Goal: Transaction & Acquisition: Purchase product/service

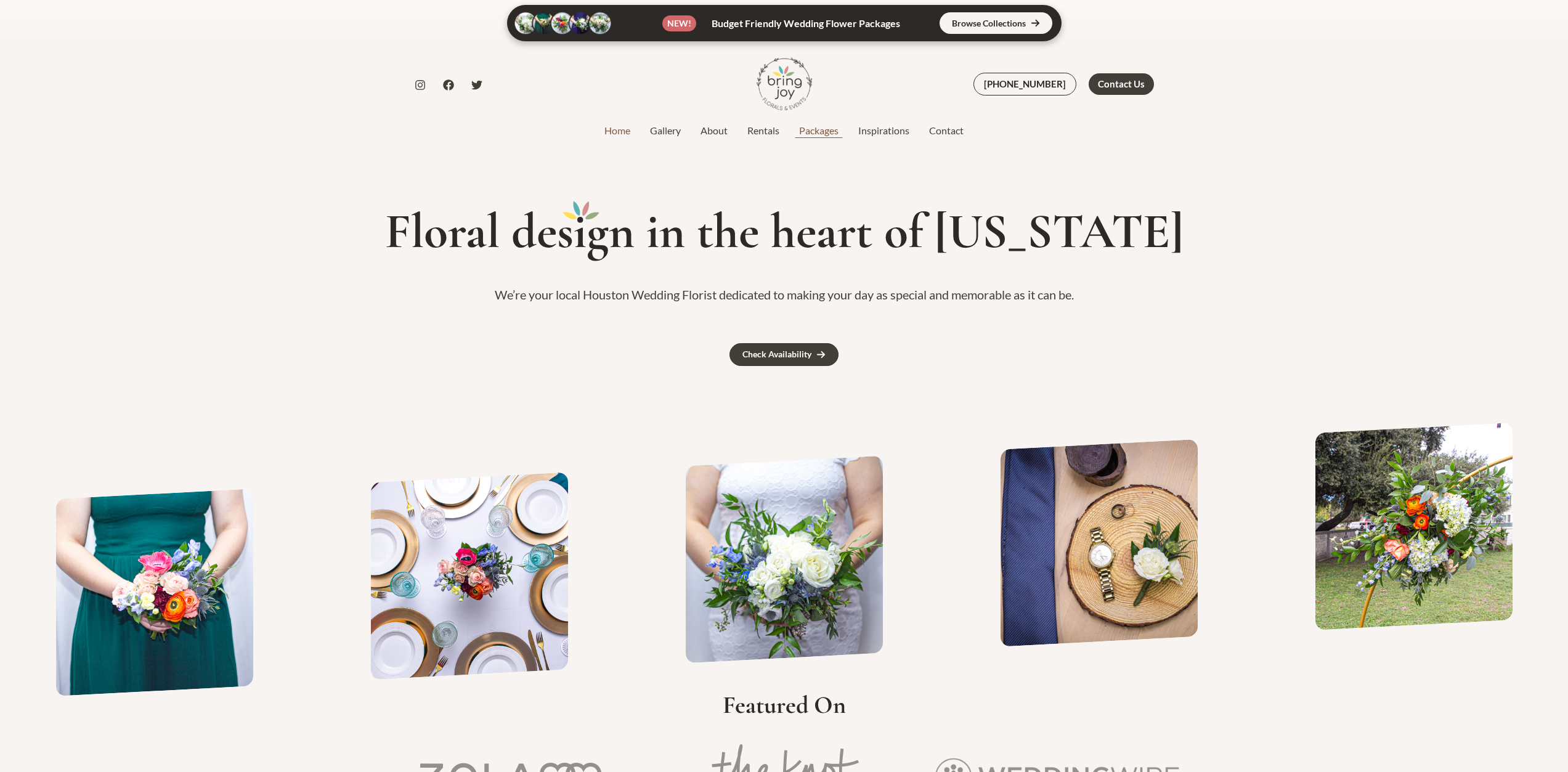
click at [824, 136] on link "Packages" at bounding box center [819, 130] width 59 height 14
click at [835, 136] on link "Packages" at bounding box center [819, 130] width 59 height 14
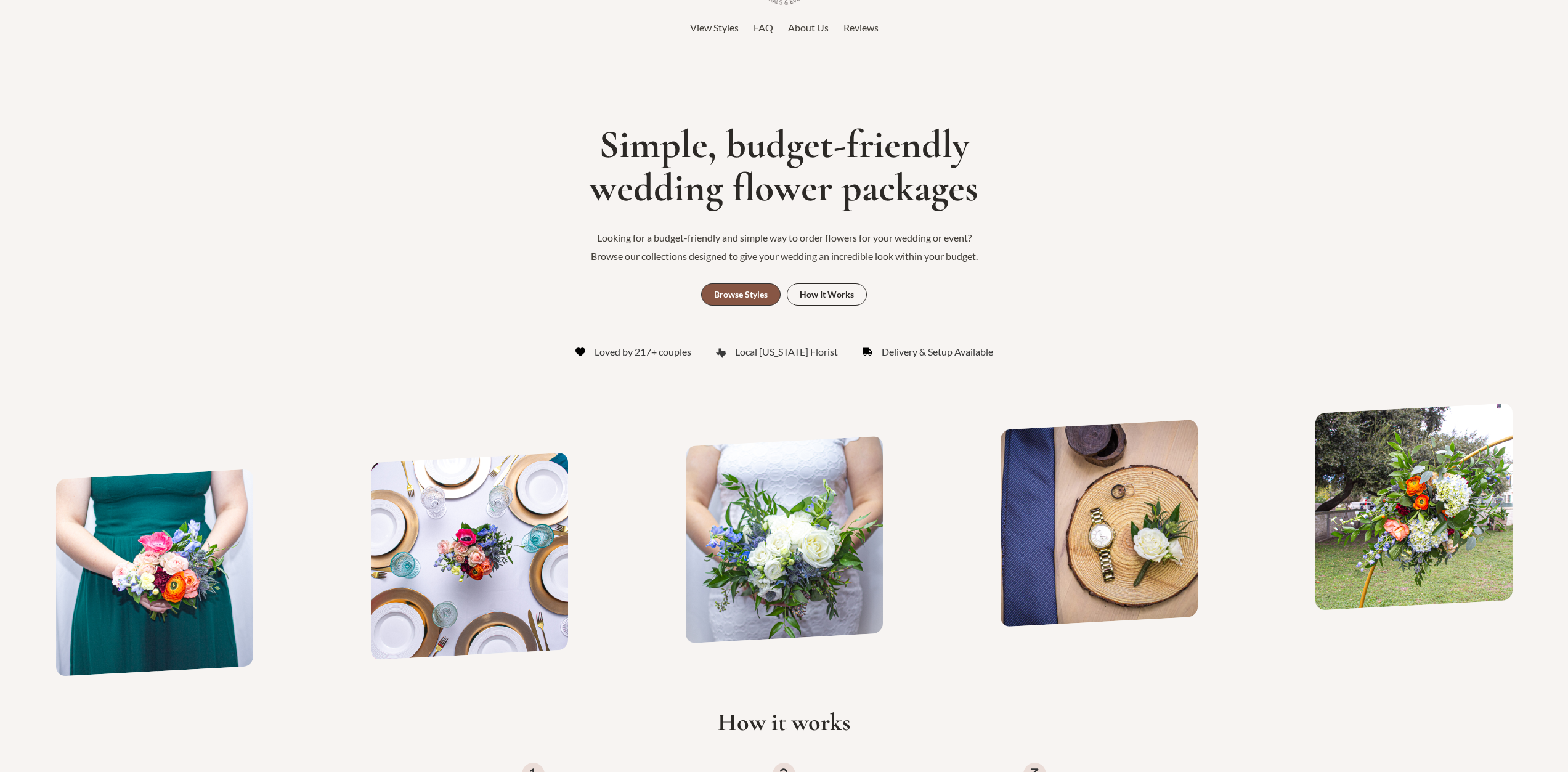
click at [734, 298] on div "Browse Styles" at bounding box center [741, 294] width 54 height 9
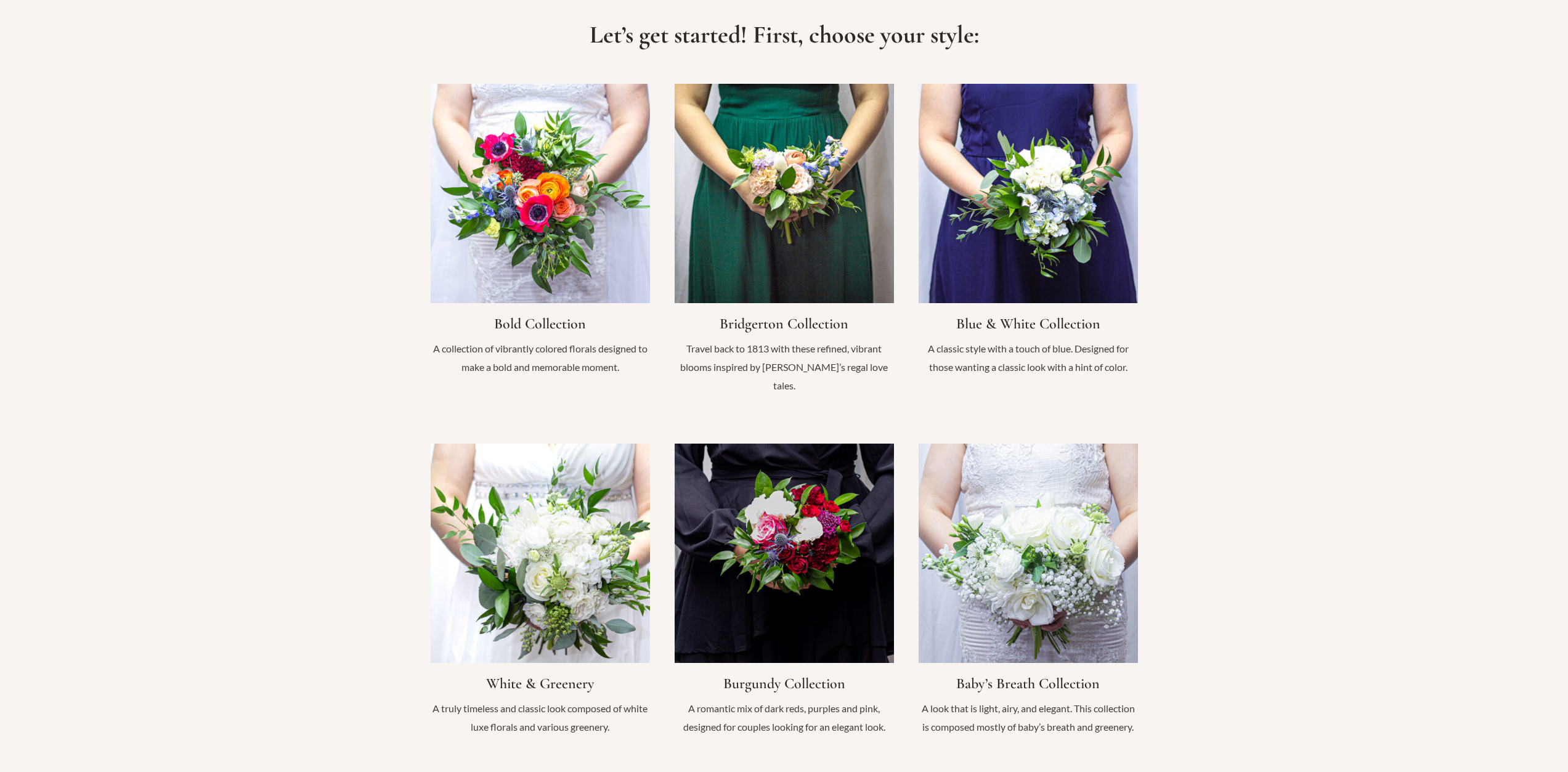
click at [772, 470] on link "Infobox Link" at bounding box center [784, 595] width 219 height 304
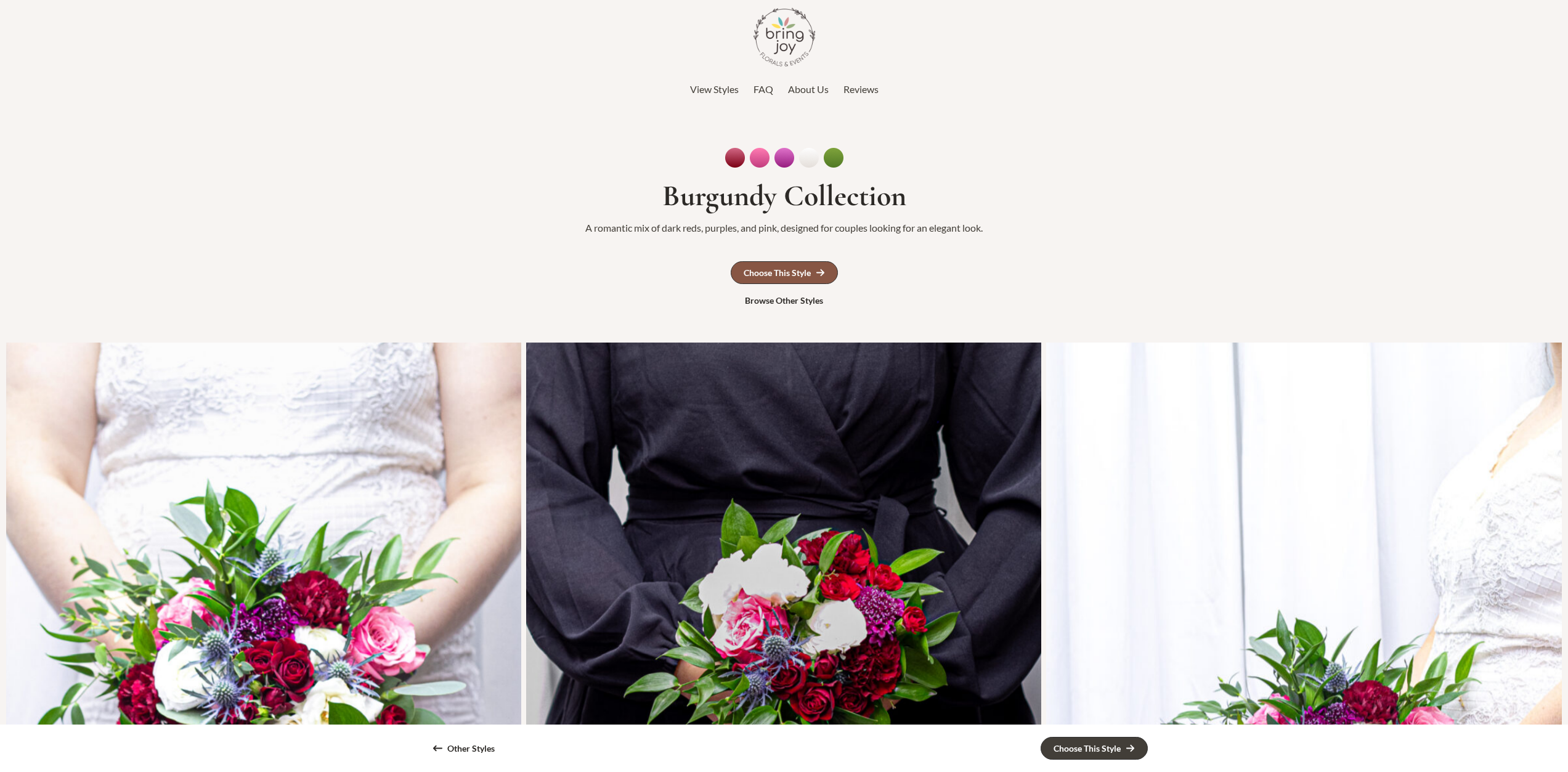
click at [804, 272] on div "Choose This Style" at bounding box center [777, 273] width 67 height 9
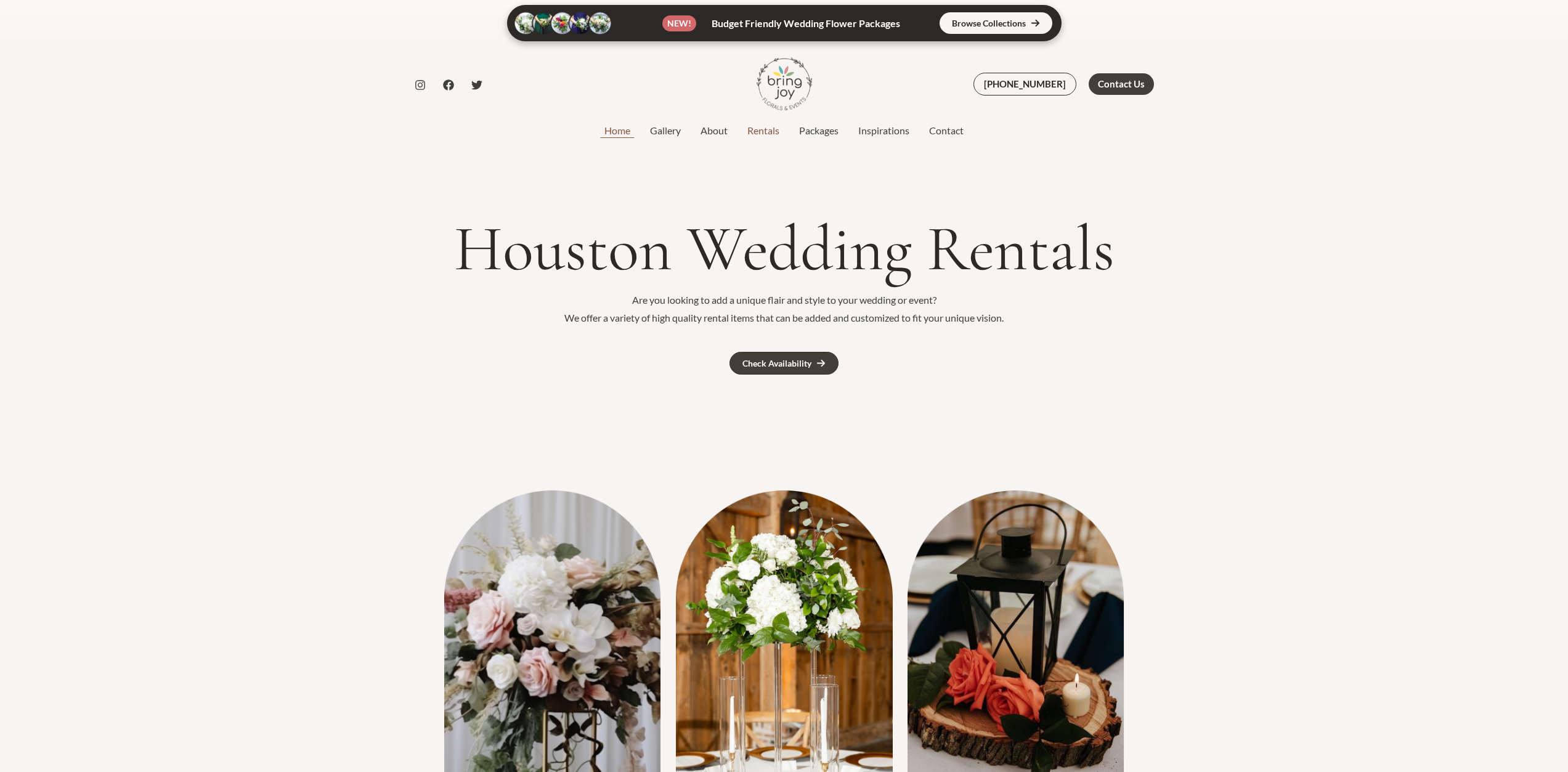
click at [605, 129] on link "Home" at bounding box center [616, 130] width 45 height 14
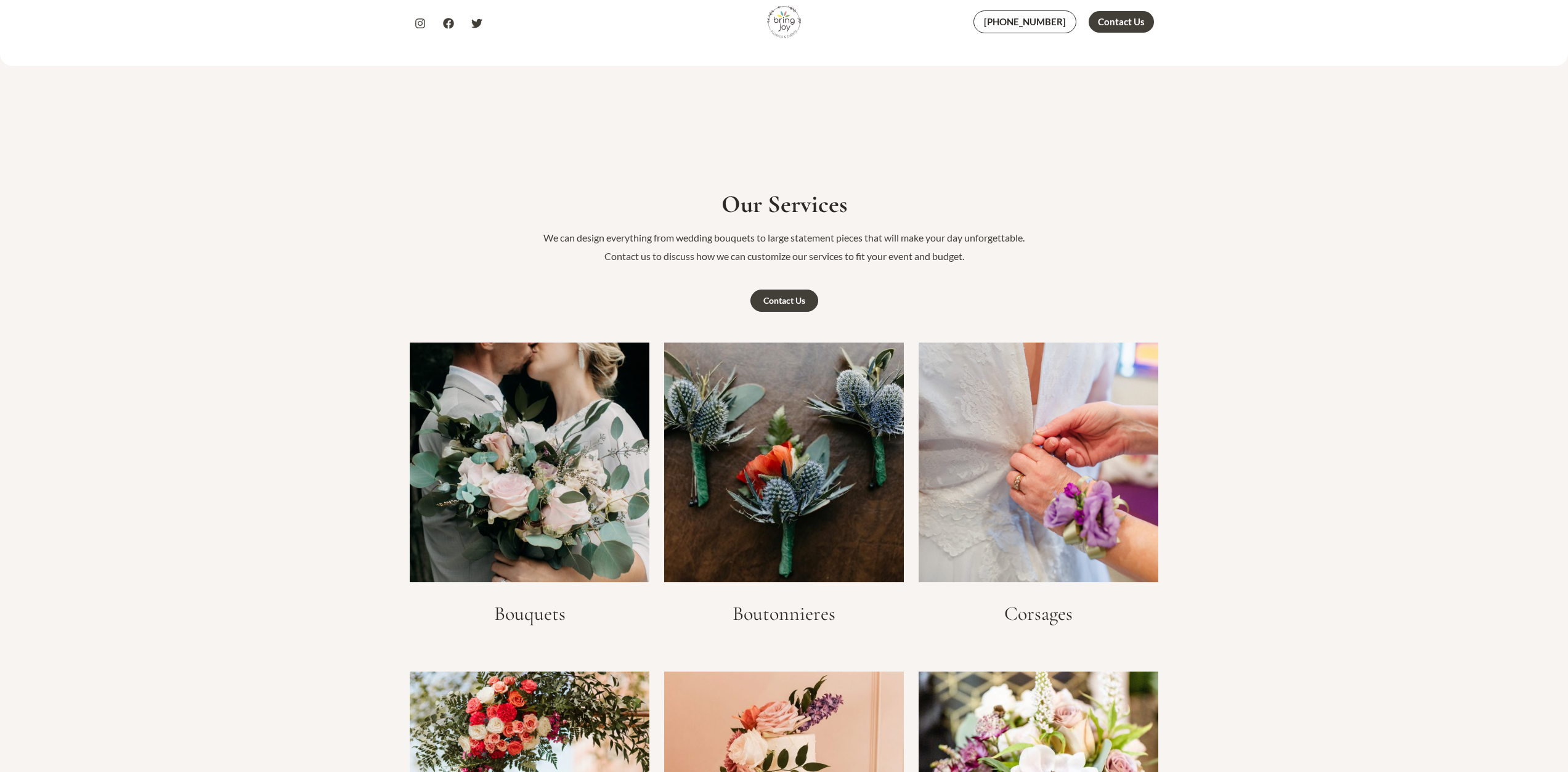
scroll to position [1663, 0]
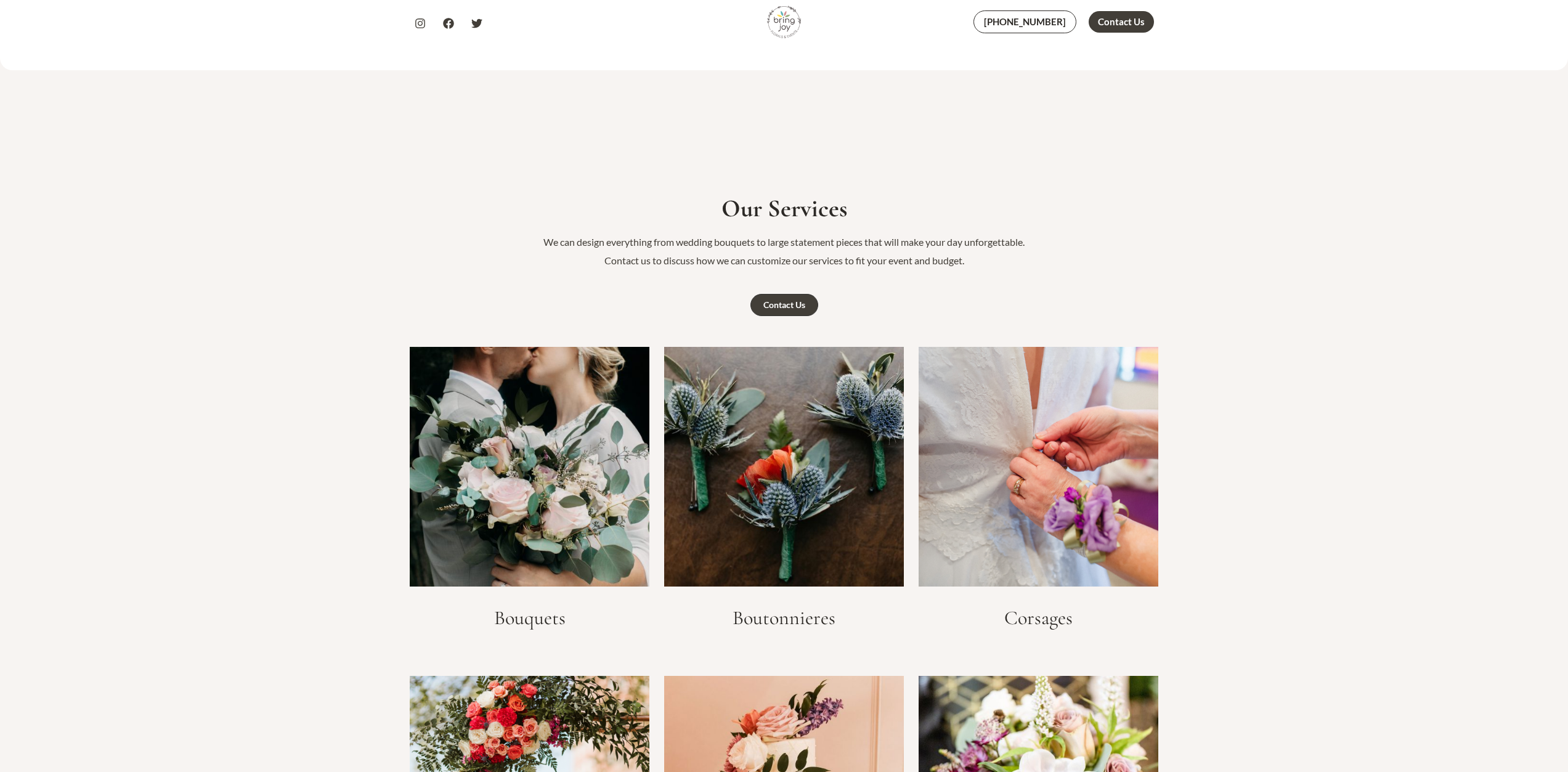
click at [772, 409] on img at bounding box center [784, 466] width 240 height 239
click at [765, 616] on h3 "Boutonnieres" at bounding box center [784, 617] width 240 height 23
click at [790, 492] on img at bounding box center [784, 466] width 240 height 239
click at [791, 307] on div "Contact Us" at bounding box center [784, 305] width 42 height 9
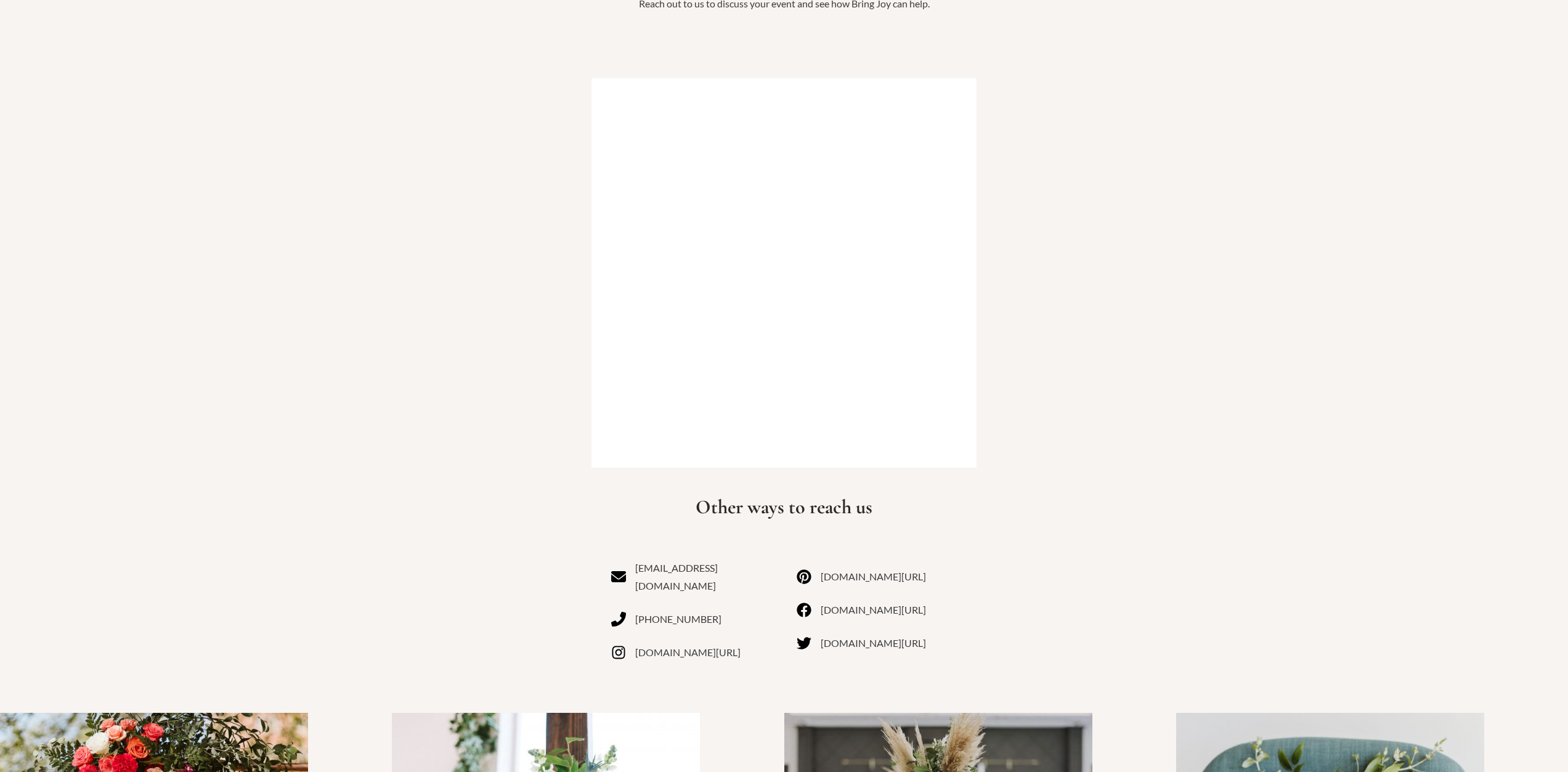
scroll to position [61, 0]
